Goal: Check status: Check status

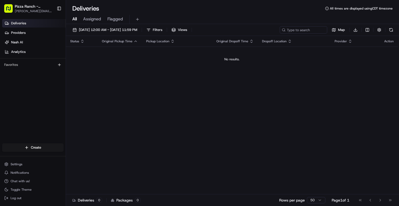
click at [331, 0] on div "Deliveries All times are displayed using CDT timezone All Assigned Flagged 08/2…" at bounding box center [232, 103] width 333 height 206
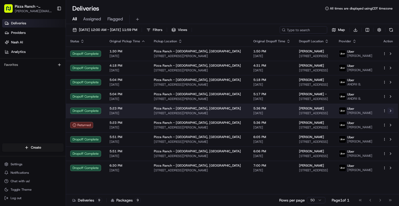
click at [391, 113] on button at bounding box center [391, 111] width 6 height 6
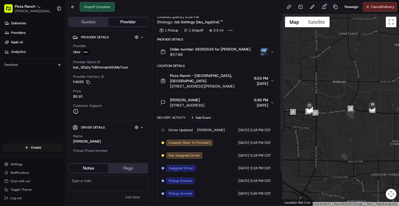
scroll to position [5, 0]
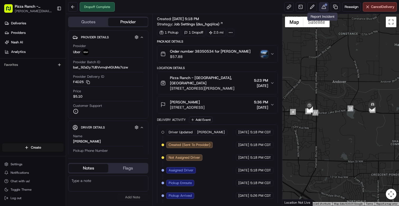
click at [324, 6] on button at bounding box center [324, 7] width 10 height 10
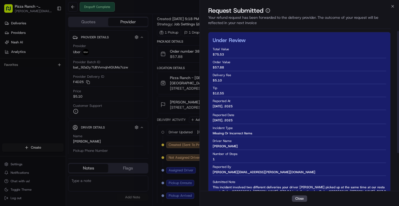
scroll to position [0, 0]
click at [392, 6] on icon "button" at bounding box center [393, 6] width 4 height 4
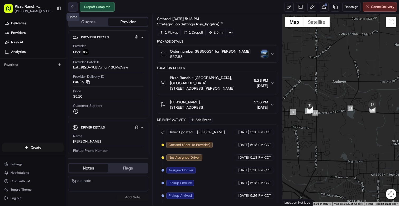
click at [74, 7] on button at bounding box center [73, 7] width 10 height 10
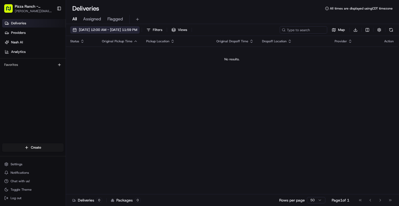
click at [94, 30] on span "[DATE] 12:00 AM - [DATE] 11:59 PM" at bounding box center [108, 29] width 58 height 5
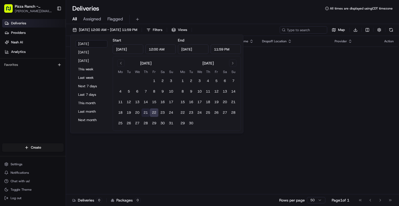
click at [143, 112] on button "21" at bounding box center [146, 112] width 8 height 8
type input "[DATE]"
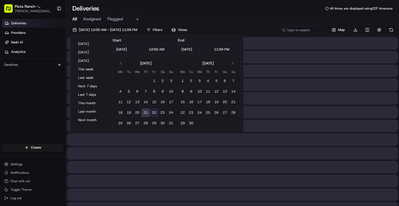
click at [143, 112] on button "21" at bounding box center [146, 112] width 8 height 8
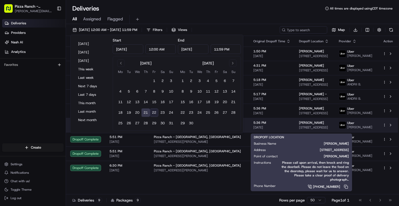
click at [299, 128] on span "[STREET_ADDRESS]" at bounding box center [314, 127] width 31 height 4
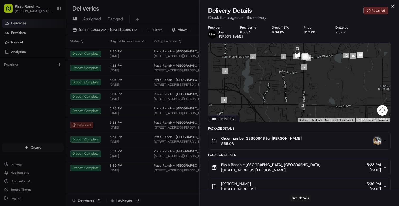
click at [394, 6] on icon "button" at bounding box center [393, 6] width 4 height 4
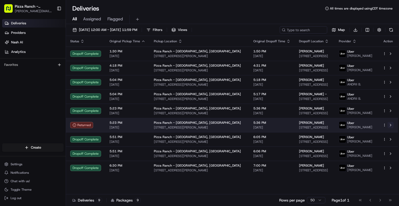
click at [392, 128] on button at bounding box center [391, 125] width 6 height 6
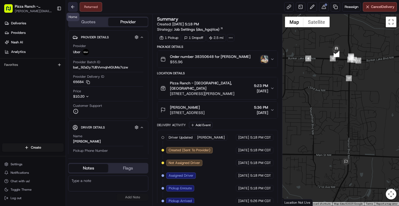
click at [74, 6] on button at bounding box center [73, 7] width 10 height 10
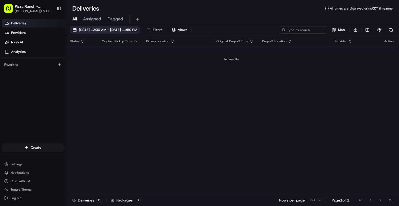
click at [136, 28] on span "[DATE] 12:00 AM - [DATE] 11:59 PM" at bounding box center [108, 29] width 58 height 5
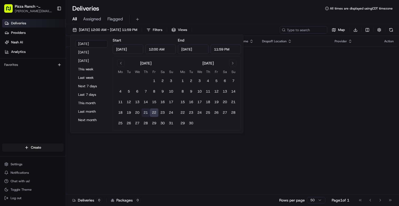
click at [146, 111] on button "21" at bounding box center [146, 112] width 8 height 8
type input "[DATE]"
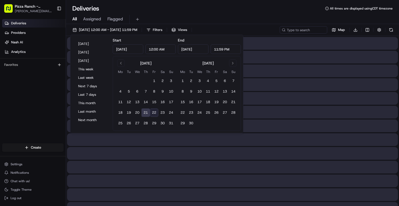
click at [146, 111] on button "21" at bounding box center [146, 112] width 8 height 8
